Goal: Task Accomplishment & Management: Manage account settings

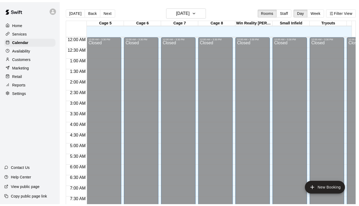
scroll to position [210, 0]
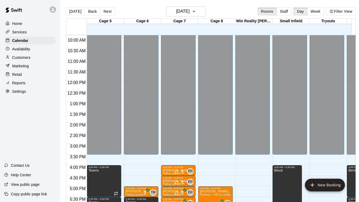
click at [30, 60] on p "Customers" at bounding box center [21, 57] width 18 height 5
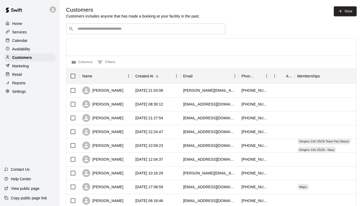
click at [23, 33] on p "Services" at bounding box center [19, 31] width 15 height 5
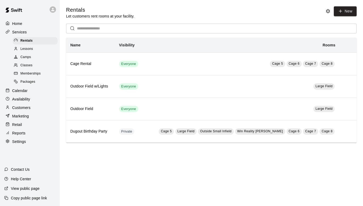
click at [35, 76] on span "Memberships" at bounding box center [30, 73] width 20 height 5
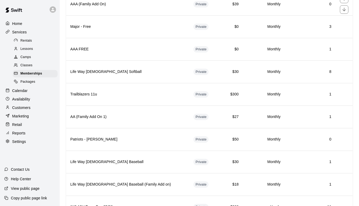
scroll to position [236, 0]
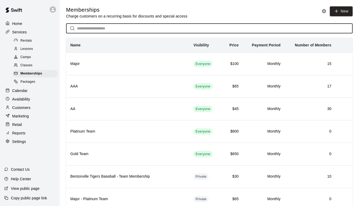
click at [207, 31] on input "text" at bounding box center [215, 29] width 276 height 10
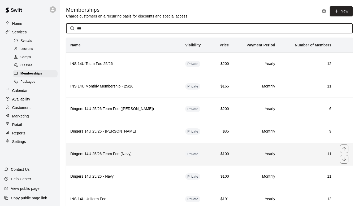
type input "***"
click at [186, 161] on td "Private" at bounding box center [196, 154] width 30 height 23
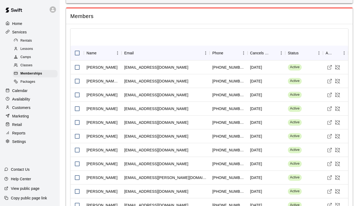
scroll to position [372, 0]
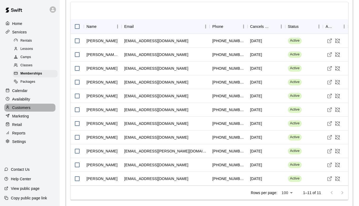
click at [20, 110] on p "Customers" at bounding box center [21, 107] width 18 height 5
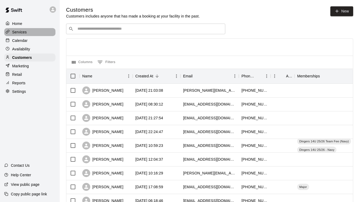
click at [22, 32] on p "Services" at bounding box center [19, 31] width 15 height 5
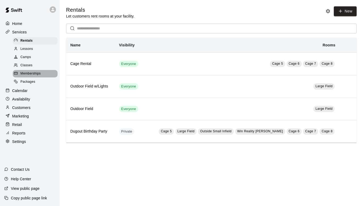
click at [36, 75] on span "Memberships" at bounding box center [30, 73] width 20 height 5
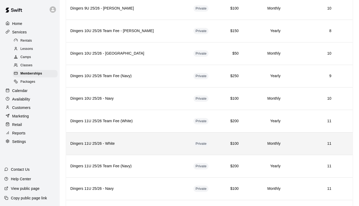
scroll to position [691, 0]
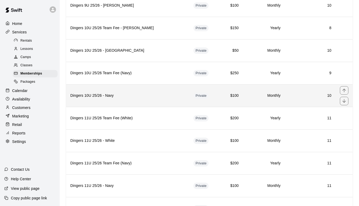
click at [167, 100] on th "Dingers 10U 25/26 - Navy" at bounding box center [127, 95] width 123 height 23
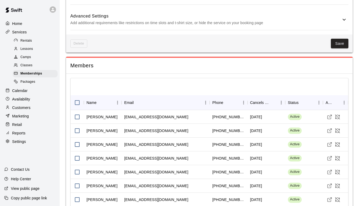
scroll to position [392, 0]
